Goal: Find specific page/section: Find specific page/section

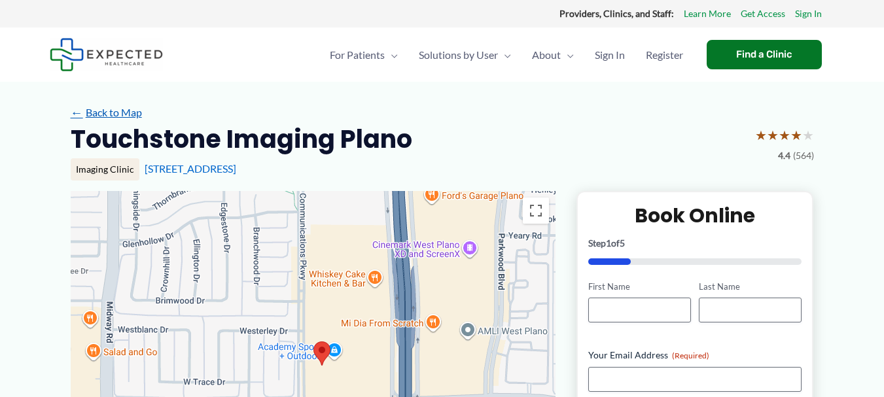
click at [101, 111] on link "← Back to Map" at bounding box center [106, 113] width 71 height 20
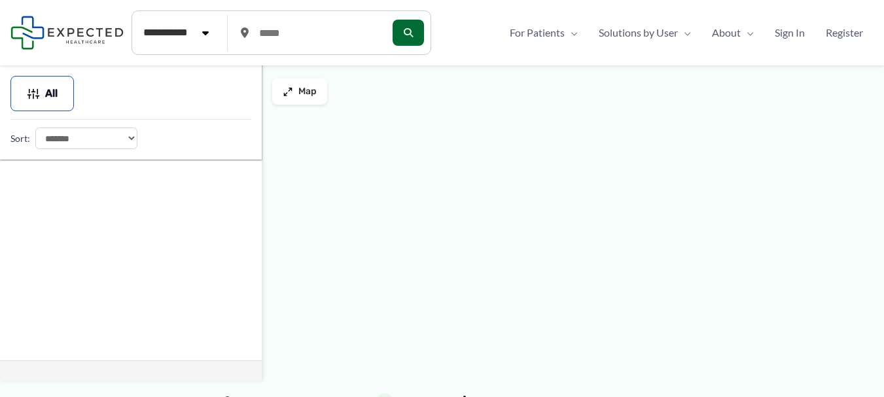
type input "*****"
